Goal: Task Accomplishment & Management: Use online tool/utility

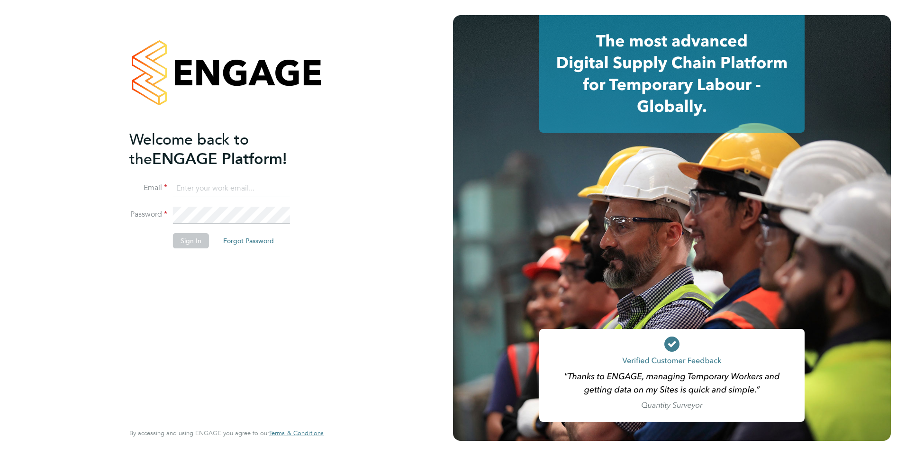
type input "[EMAIL_ADDRESS][DOMAIN_NAME]"
click at [184, 243] on button "Sign In" at bounding box center [191, 240] width 36 height 15
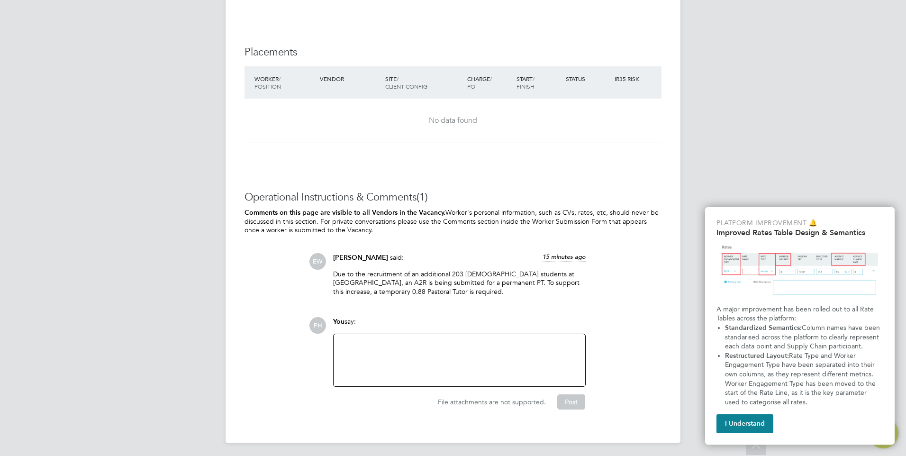
scroll to position [1991, 0]
click at [383, 351] on div at bounding box center [459, 359] width 240 height 41
click at [446, 350] on div at bounding box center [459, 359] width 240 height 41
click at [567, 397] on button "Post" at bounding box center [571, 400] width 28 height 15
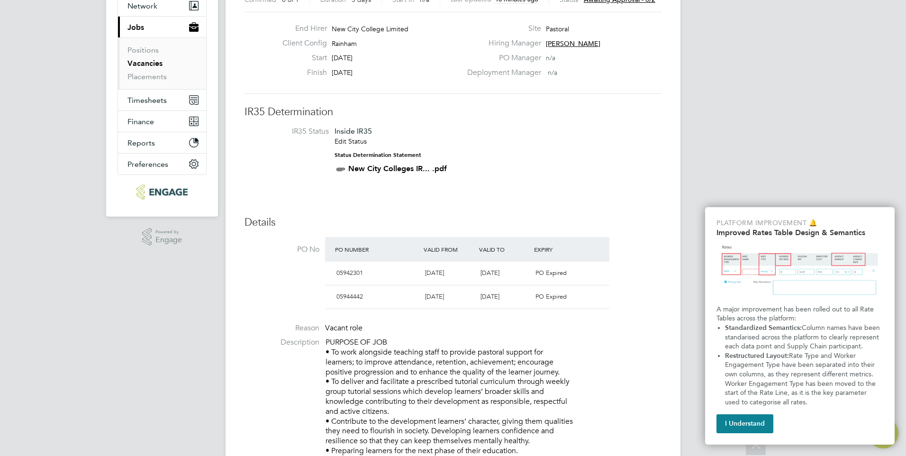
scroll to position [0, 0]
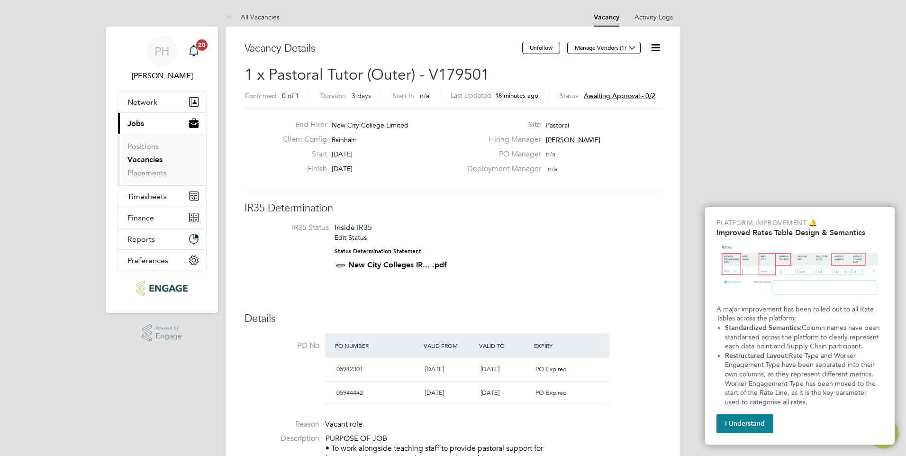
click at [661, 44] on icon at bounding box center [655, 48] width 12 height 12
click at [632, 102] on li "Approve" at bounding box center [632, 101] width 55 height 13
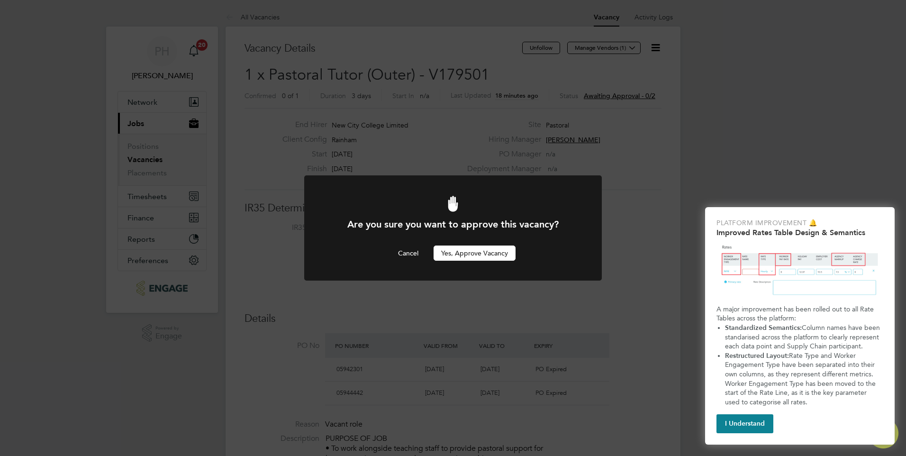
click at [481, 252] on button "Yes, Approve Vacancy" at bounding box center [474, 252] width 82 height 15
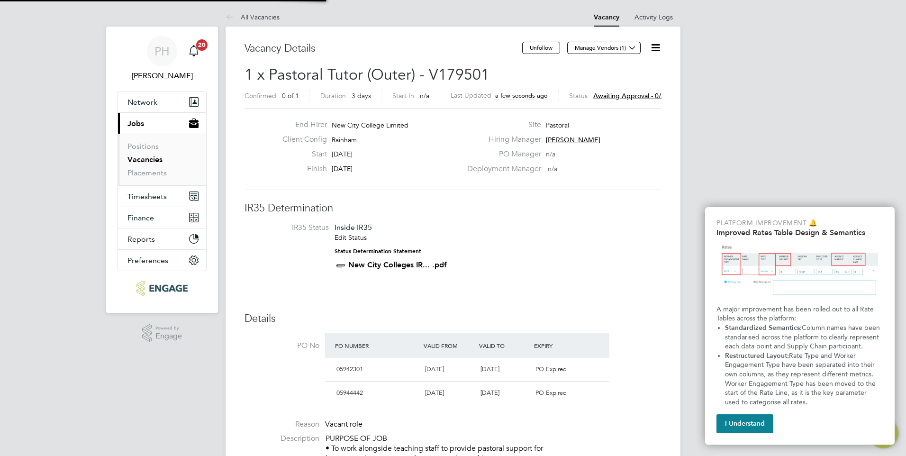
scroll to position [28, 66]
